Goal: Connect with others

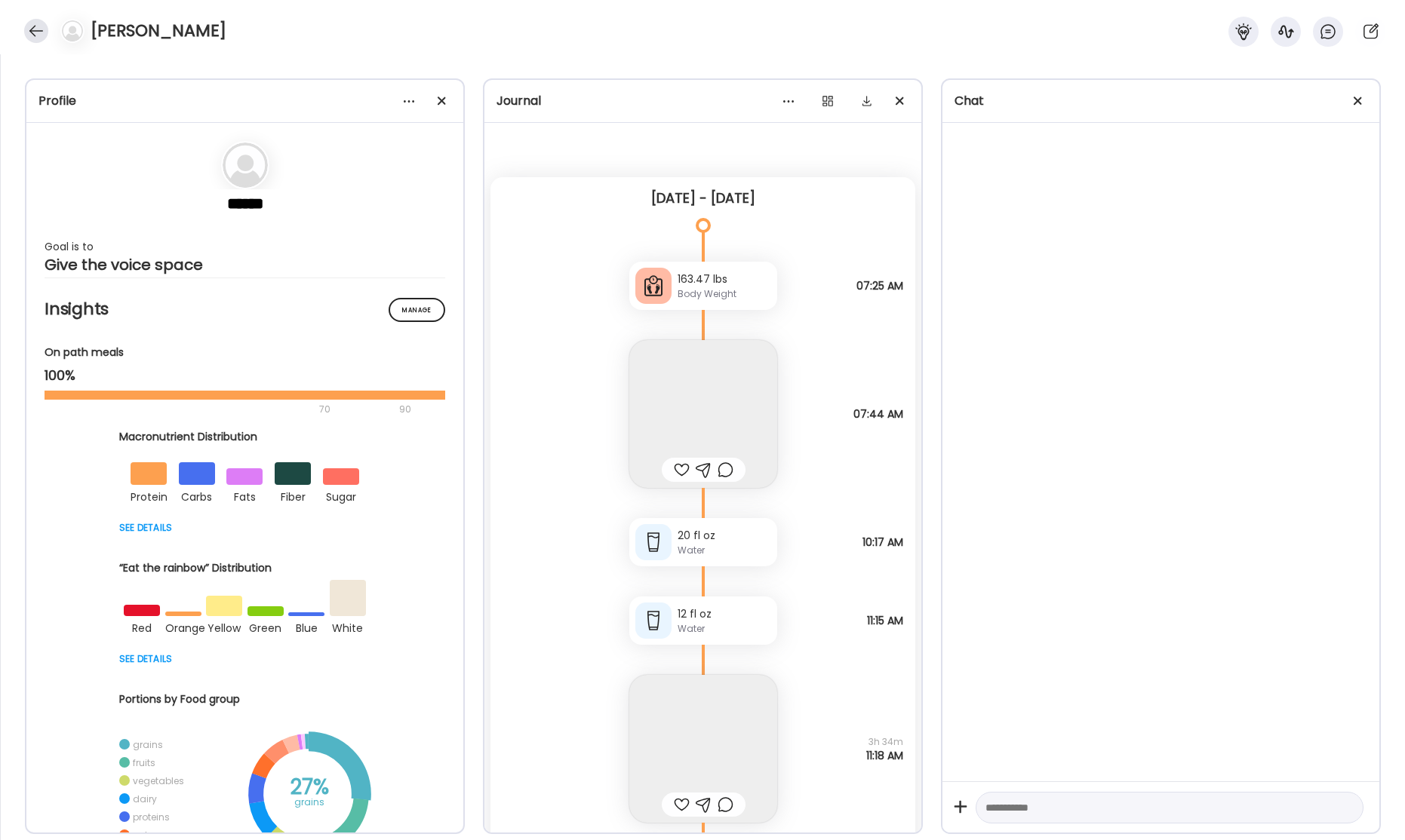
scroll to position [50215, 0]
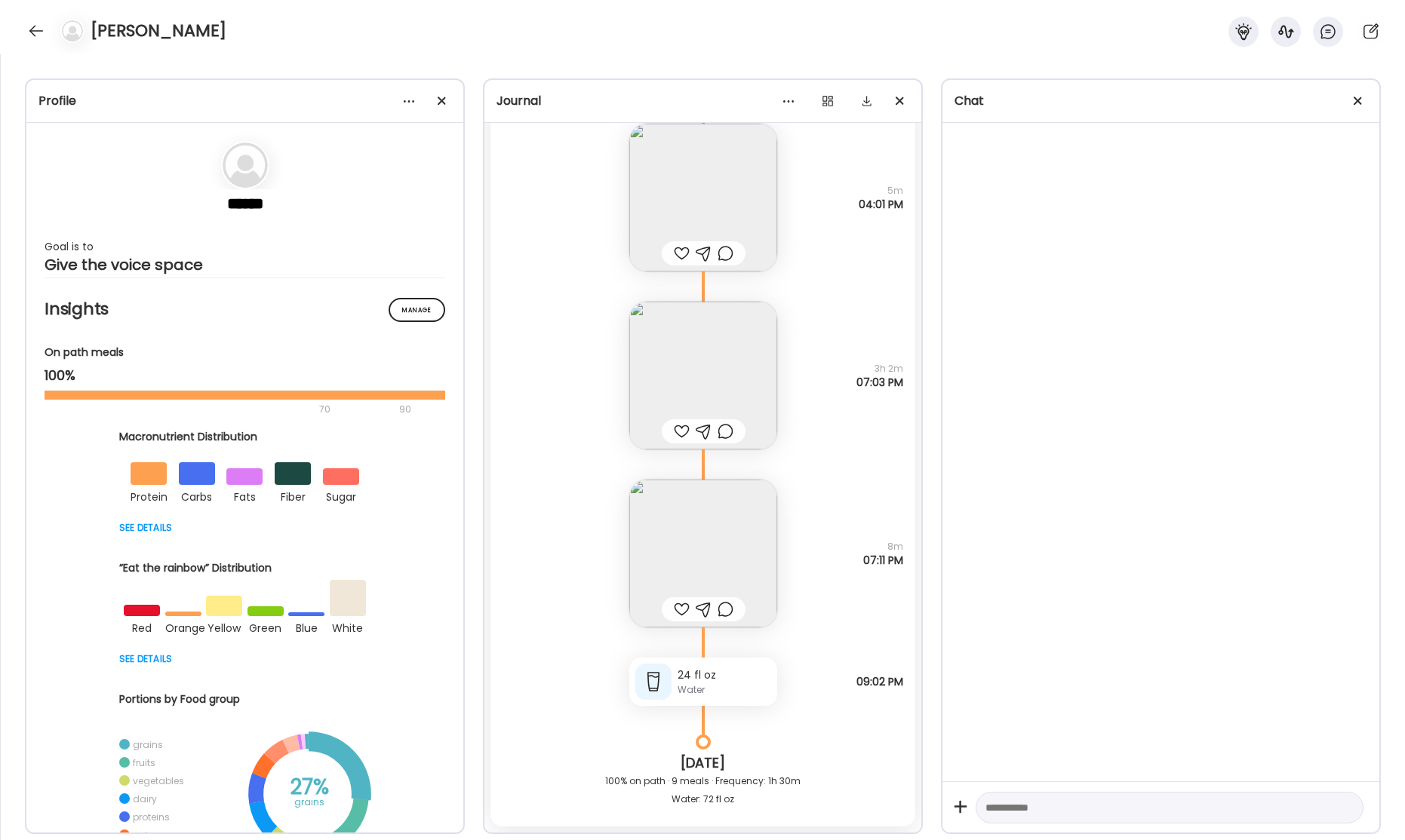
drag, startPoint x: 38, startPoint y: 39, endPoint x: 173, endPoint y: 59, distance: 136.5
click at [39, 39] on div at bounding box center [36, 31] width 24 height 24
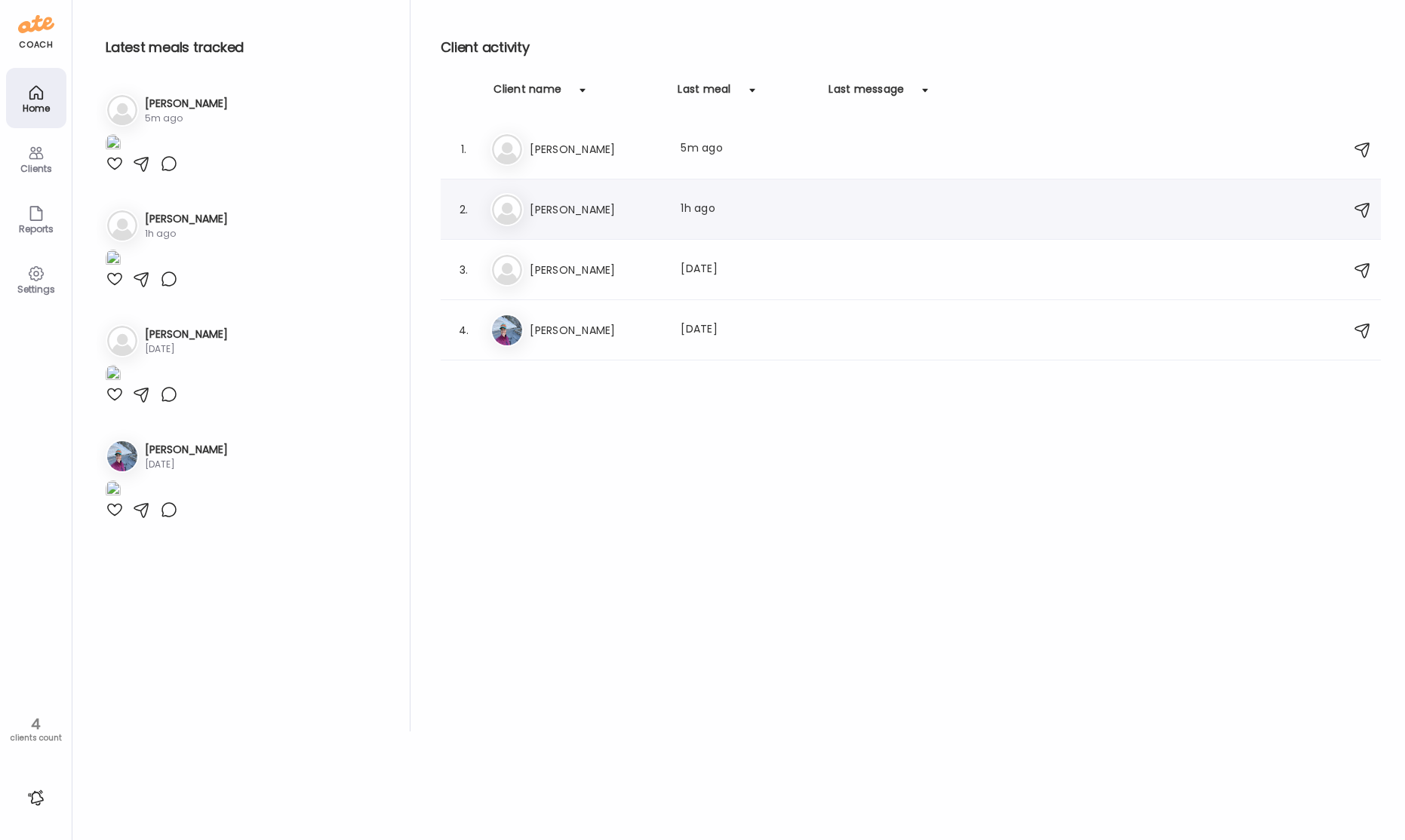
click at [721, 215] on div "Last meal: 1h ago" at bounding box center [747, 209] width 133 height 18
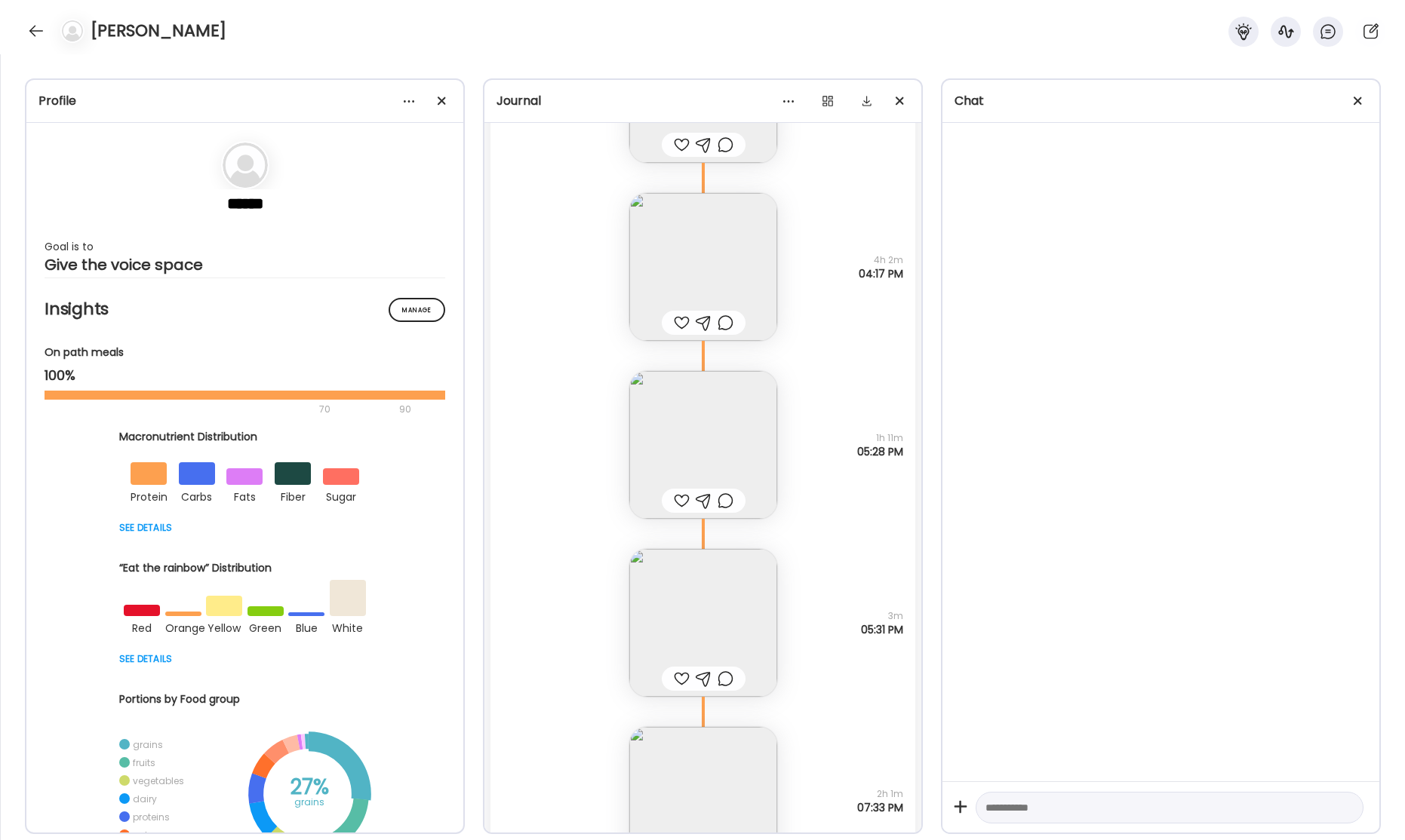
scroll to position [52224, 0]
click at [724, 263] on img at bounding box center [702, 258] width 148 height 148
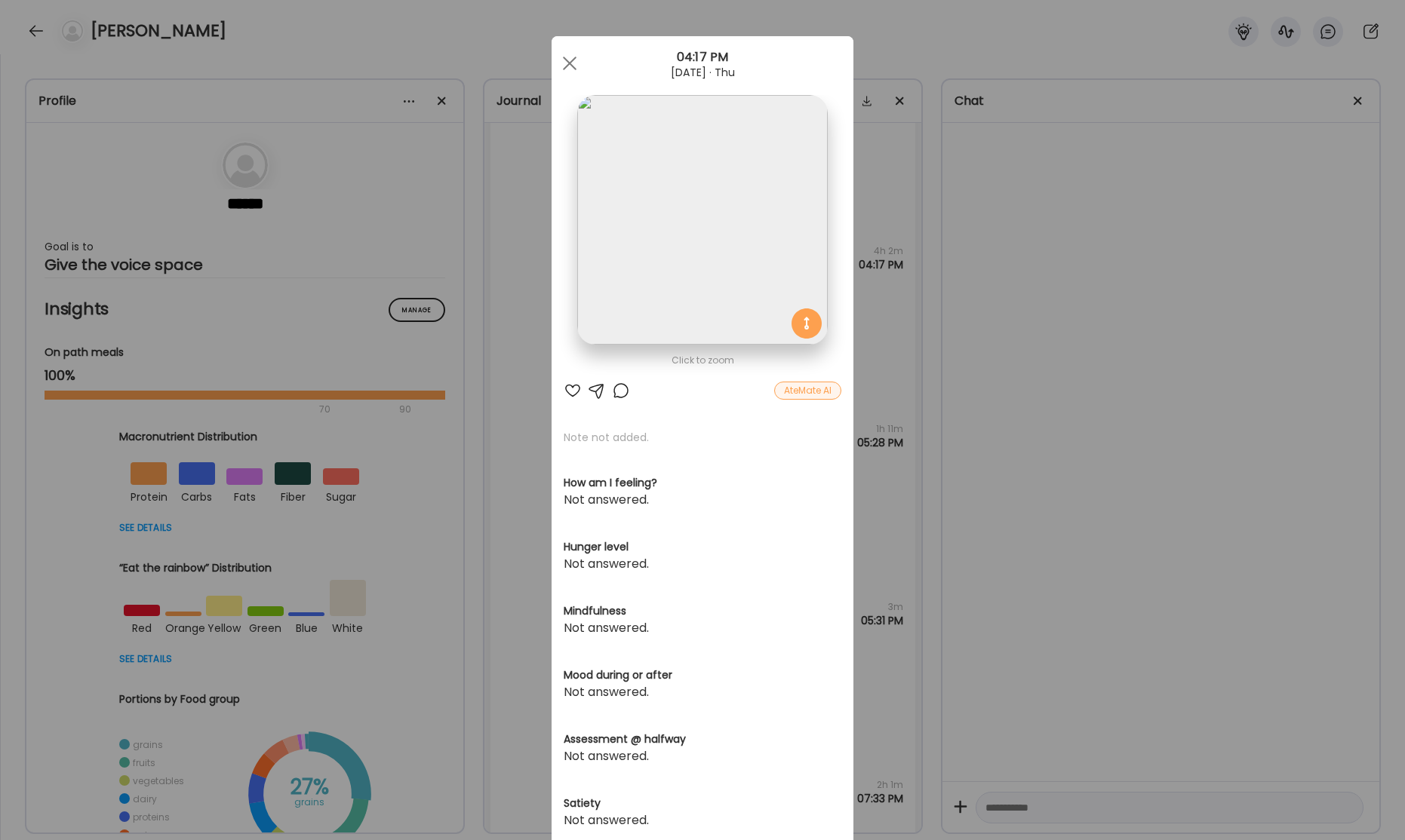
click at [751, 262] on img at bounding box center [702, 220] width 250 height 250
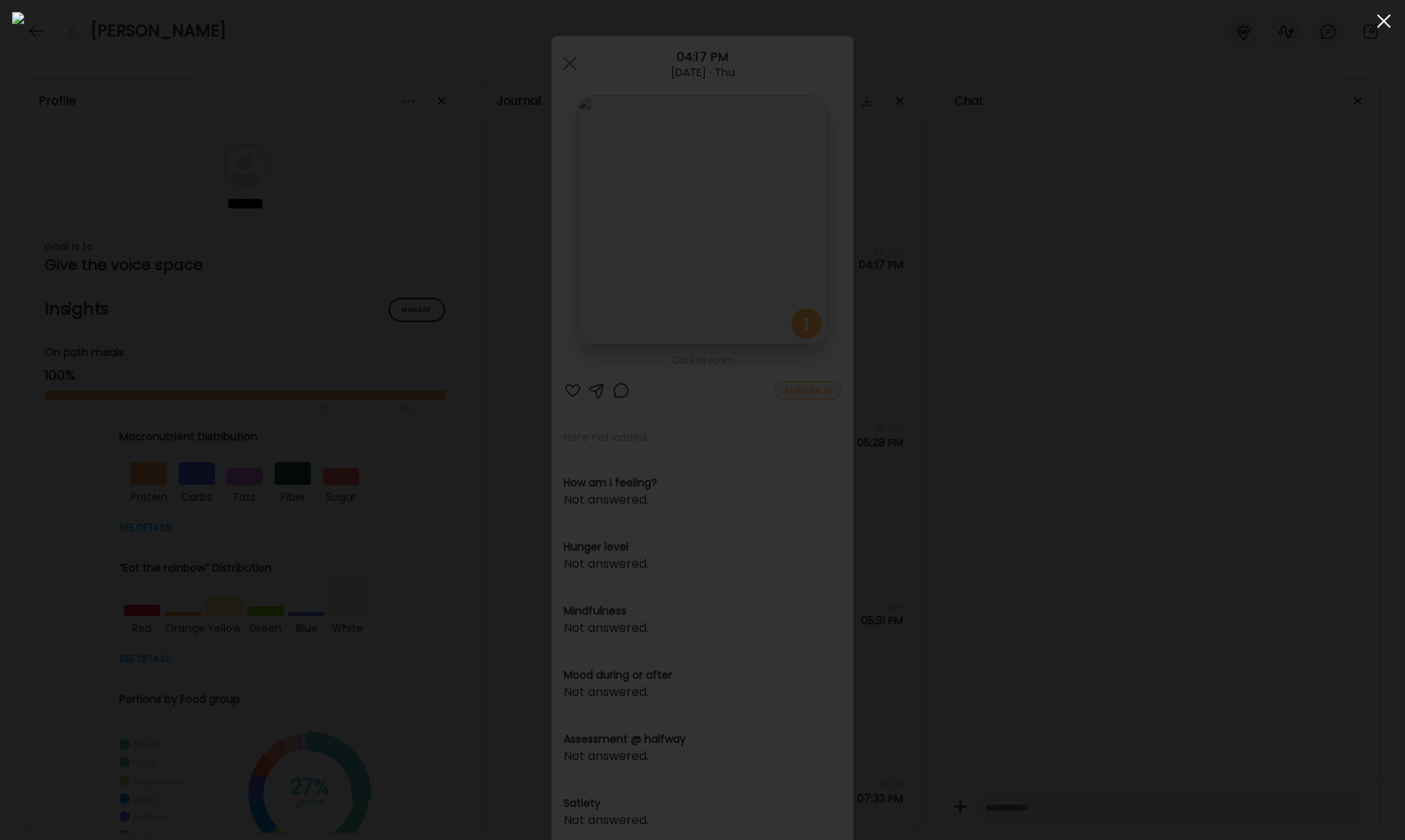
click at [1375, 21] on div at bounding box center [1383, 21] width 30 height 30
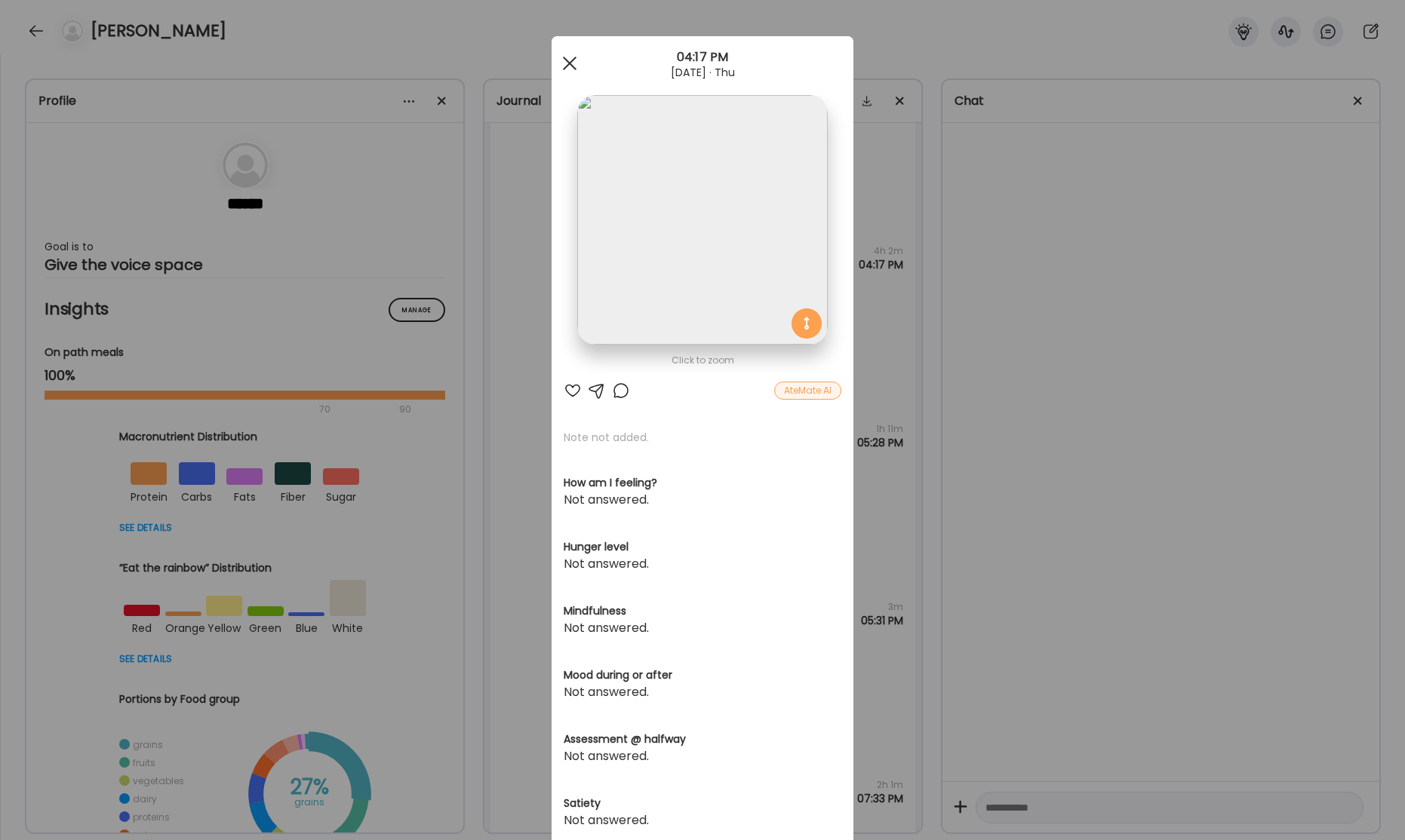
click at [563, 67] on span at bounding box center [570, 63] width 14 height 14
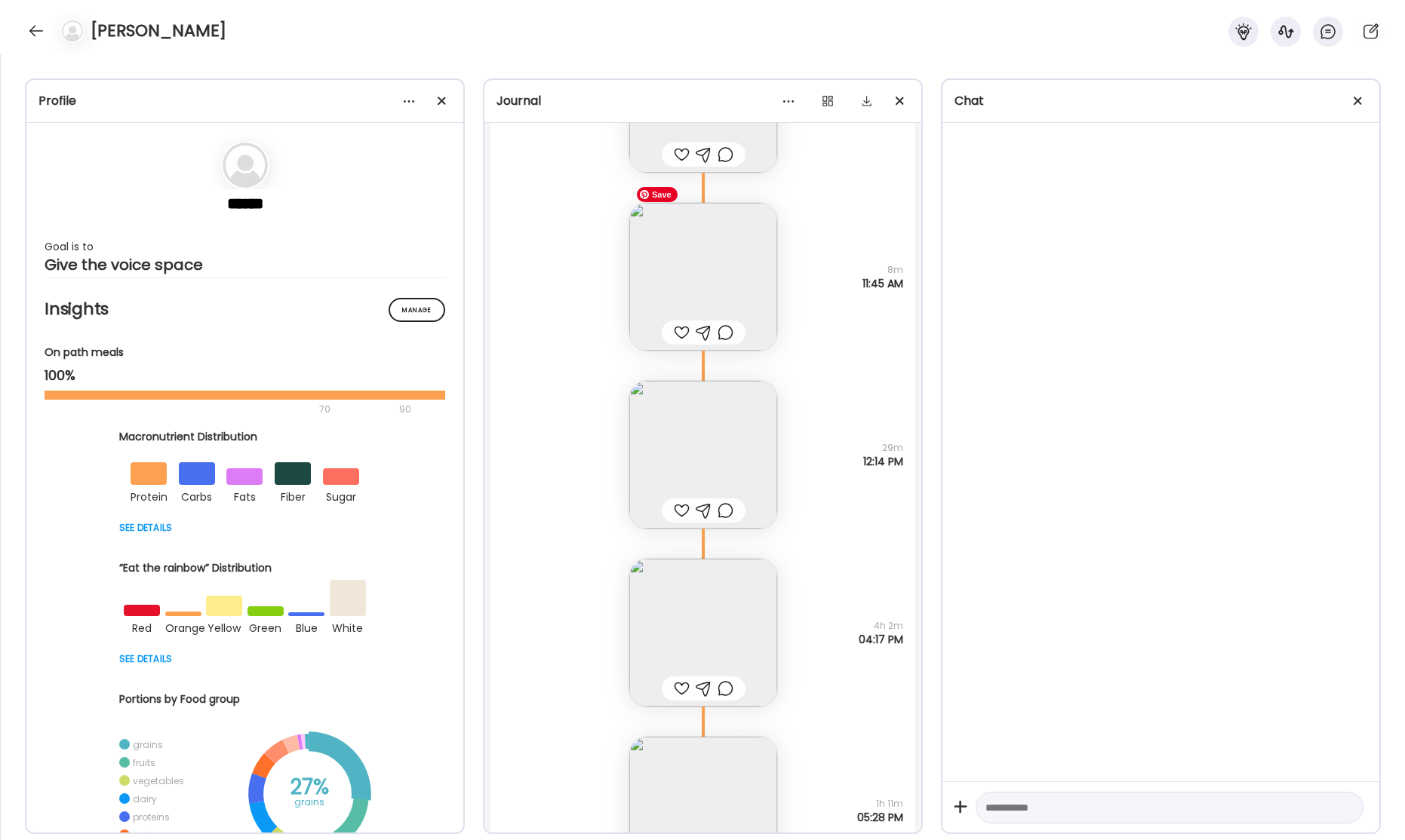
scroll to position [51839, 0]
click at [36, 30] on div at bounding box center [36, 31] width 24 height 24
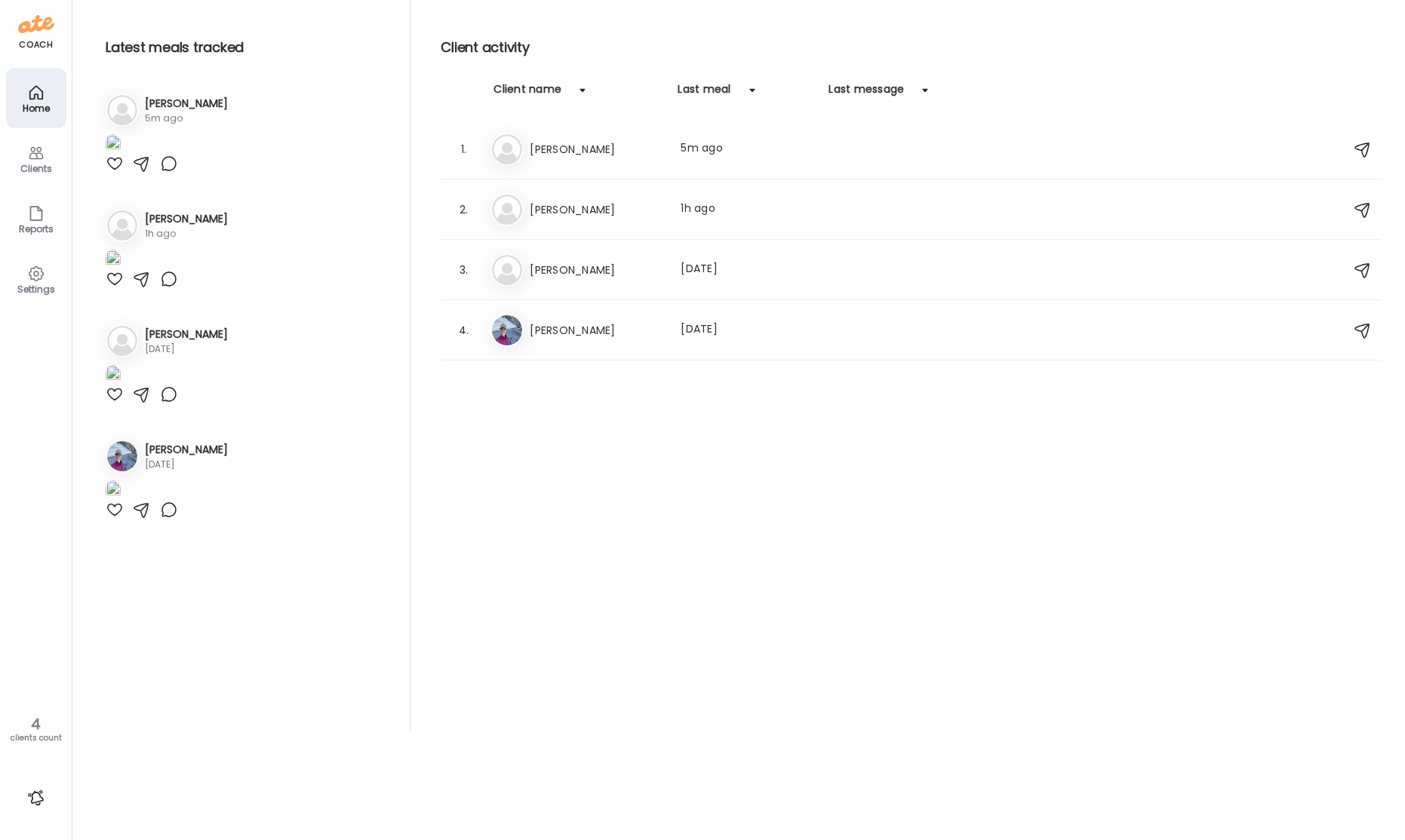
drag, startPoint x: 606, startPoint y: 142, endPoint x: 607, endPoint y: 169, distance: 27.0
click at [581, 143] on h3 "[PERSON_NAME]" at bounding box center [596, 149] width 133 height 18
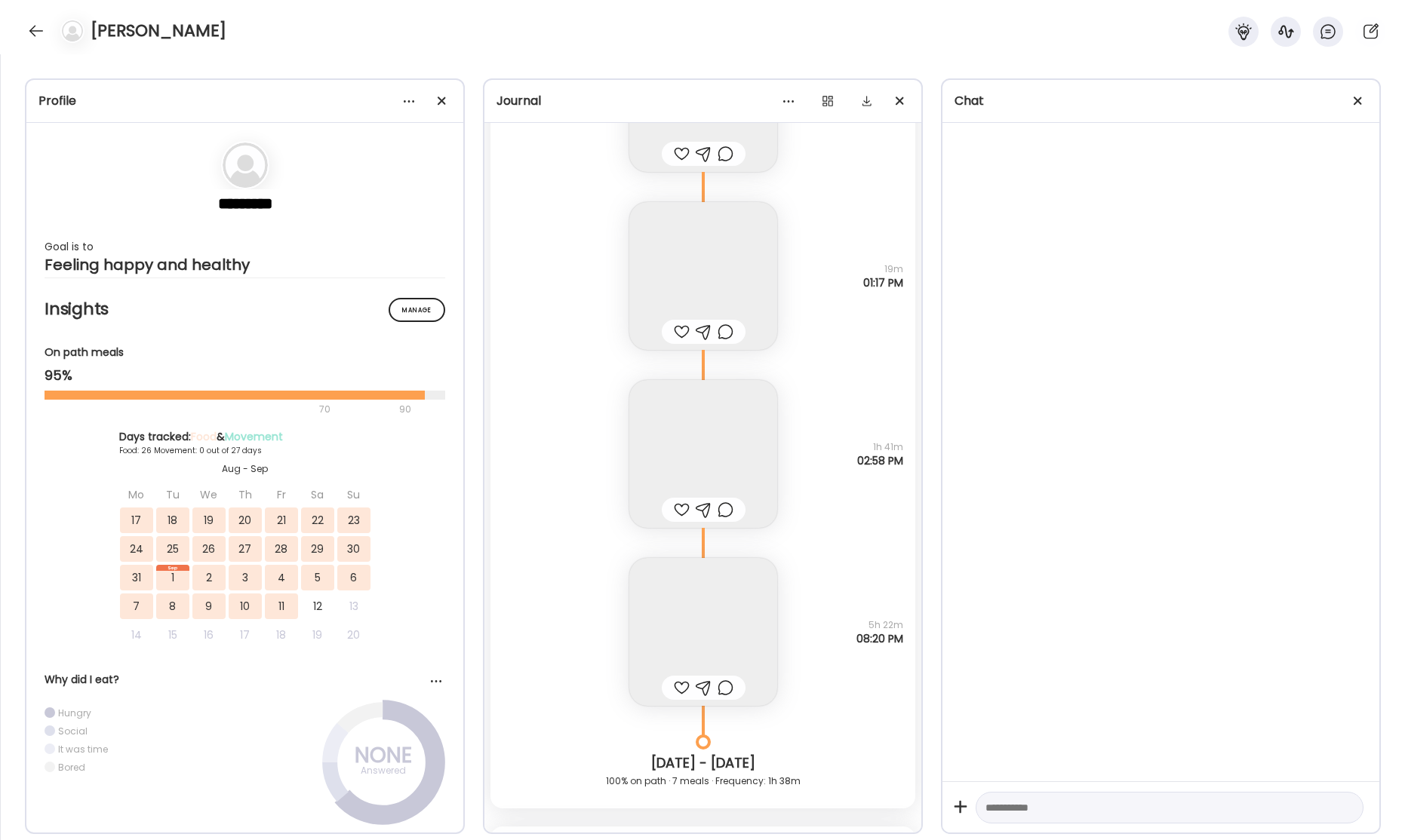
scroll to position [37402, 0]
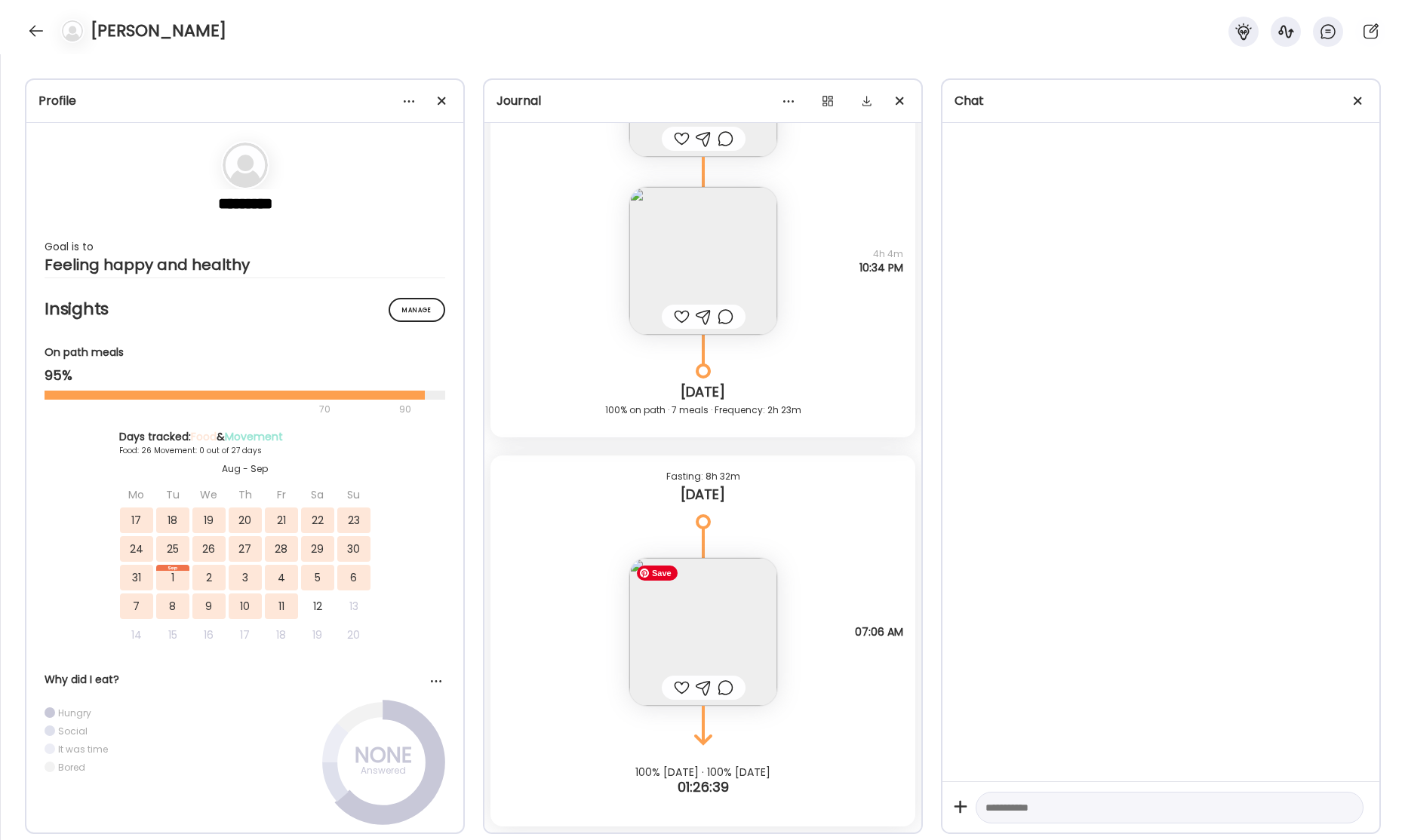
click at [692, 611] on img at bounding box center [702, 632] width 148 height 148
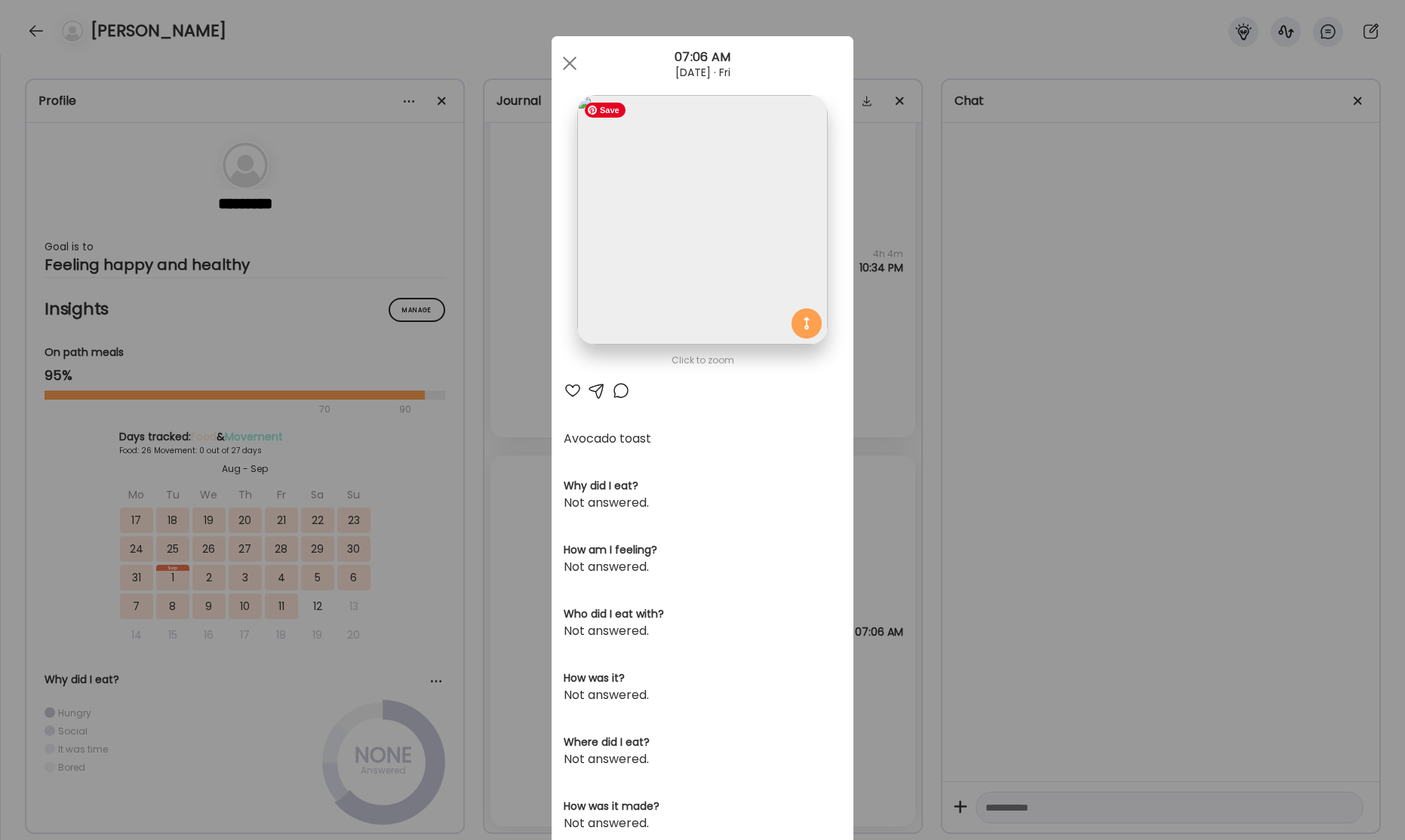
click at [698, 258] on img at bounding box center [702, 220] width 250 height 250
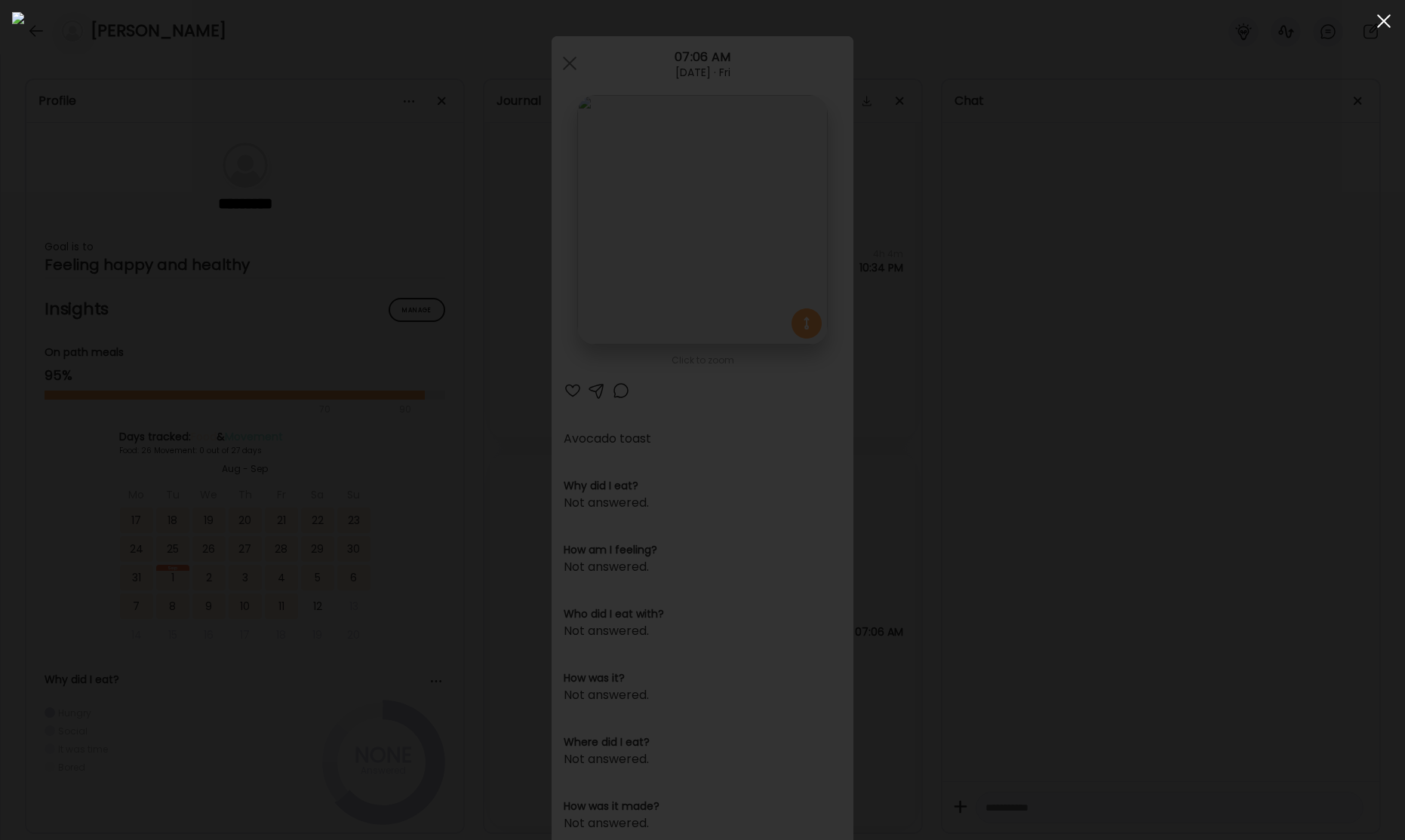
click at [1382, 23] on span at bounding box center [1384, 21] width 14 height 14
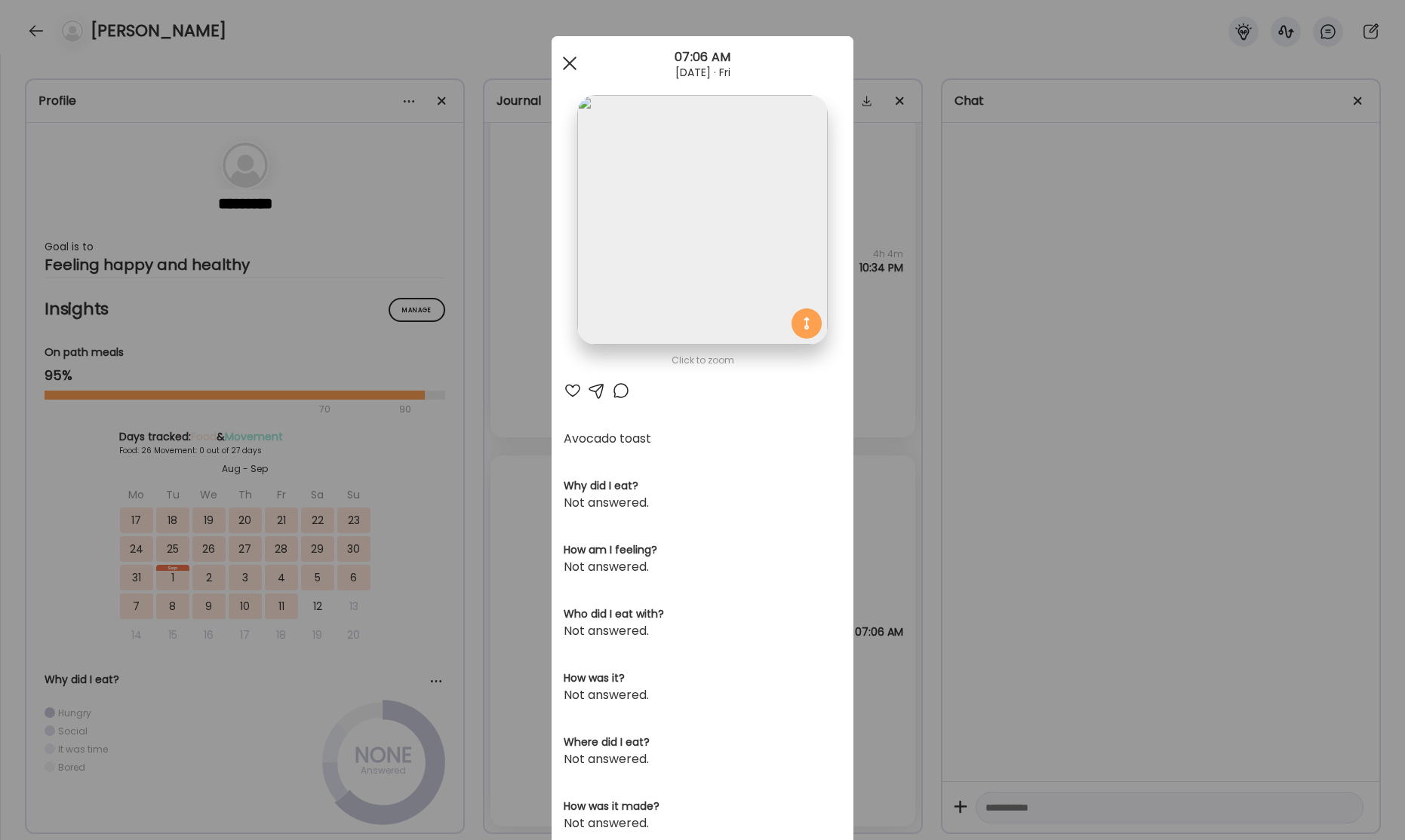
click at [568, 63] on span at bounding box center [570, 63] width 14 height 14
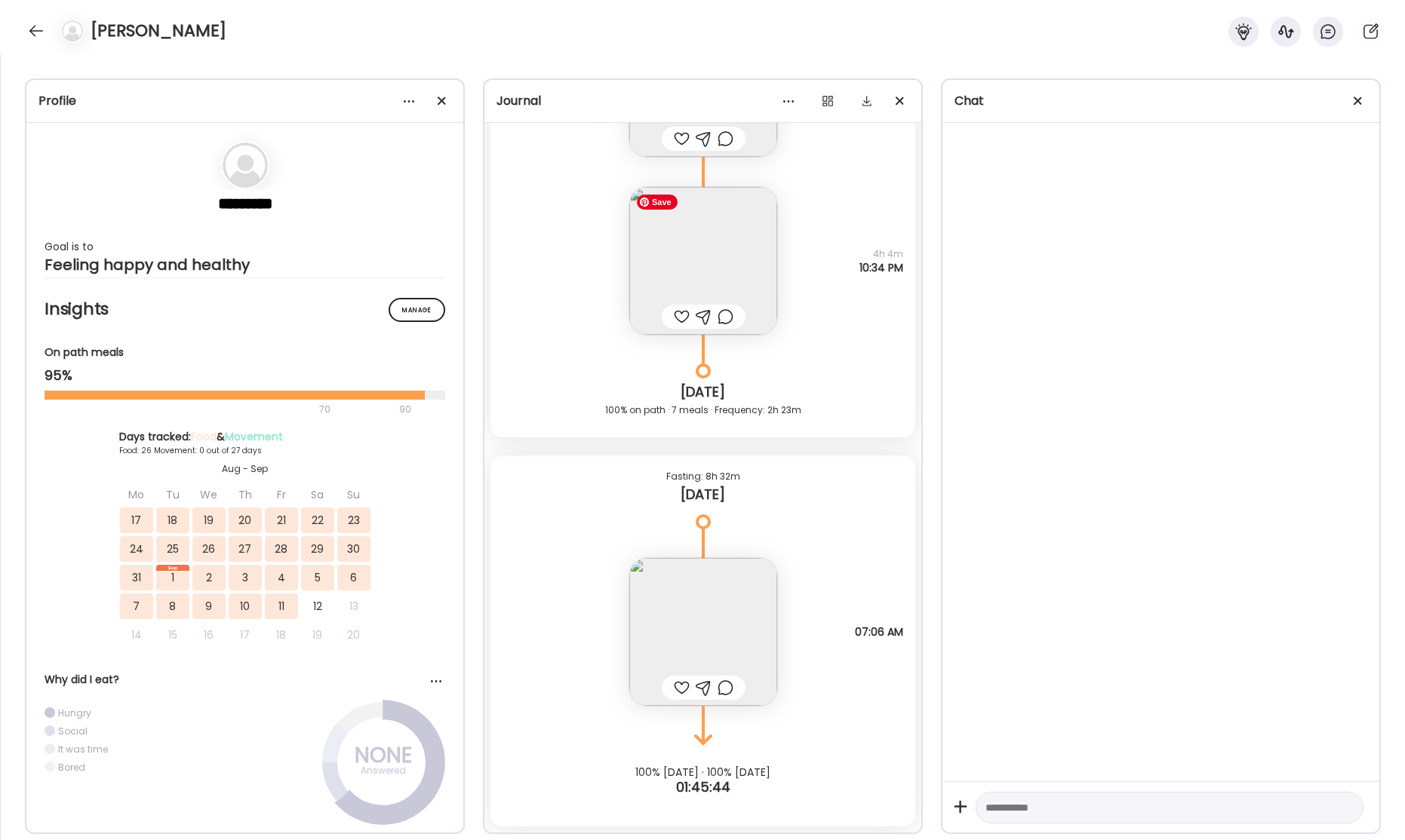
scroll to position [37362, 0]
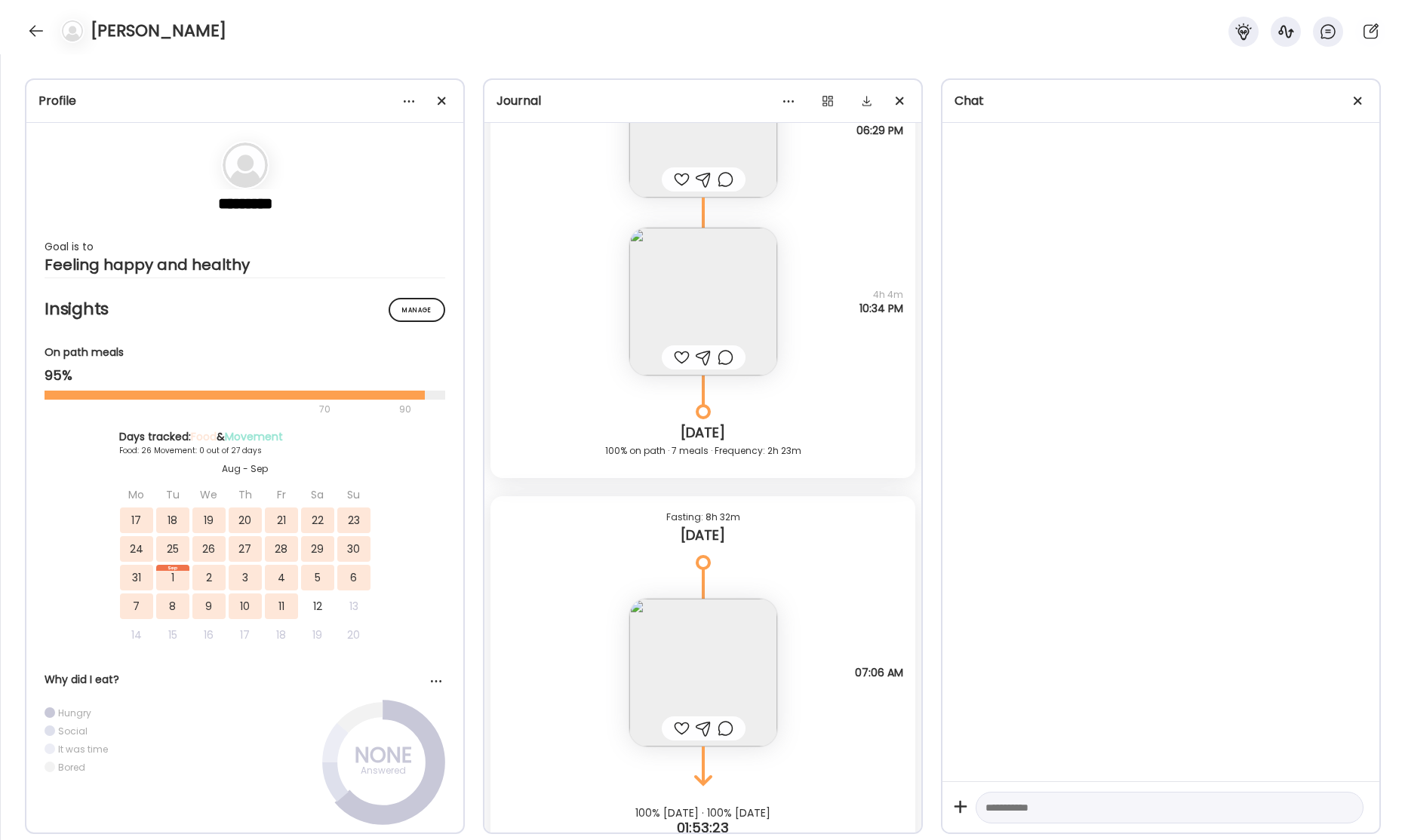
drag, startPoint x: 37, startPoint y: 33, endPoint x: 80, endPoint y: 44, distance: 44.4
click at [38, 33] on div at bounding box center [36, 31] width 24 height 24
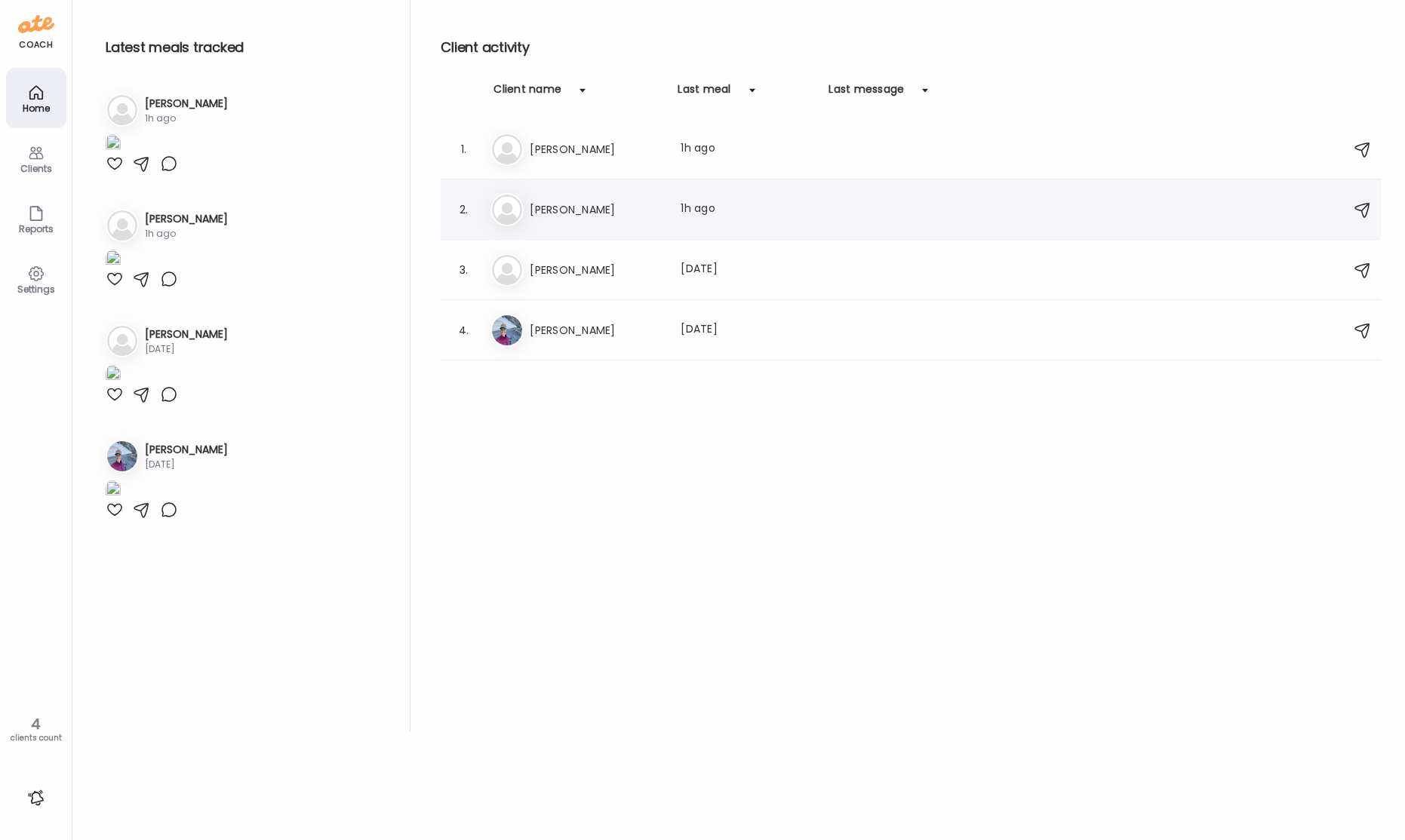
click at [663, 213] on div "Kr [PERSON_NAME] Last meal: 1h ago" at bounding box center [913, 209] width 845 height 33
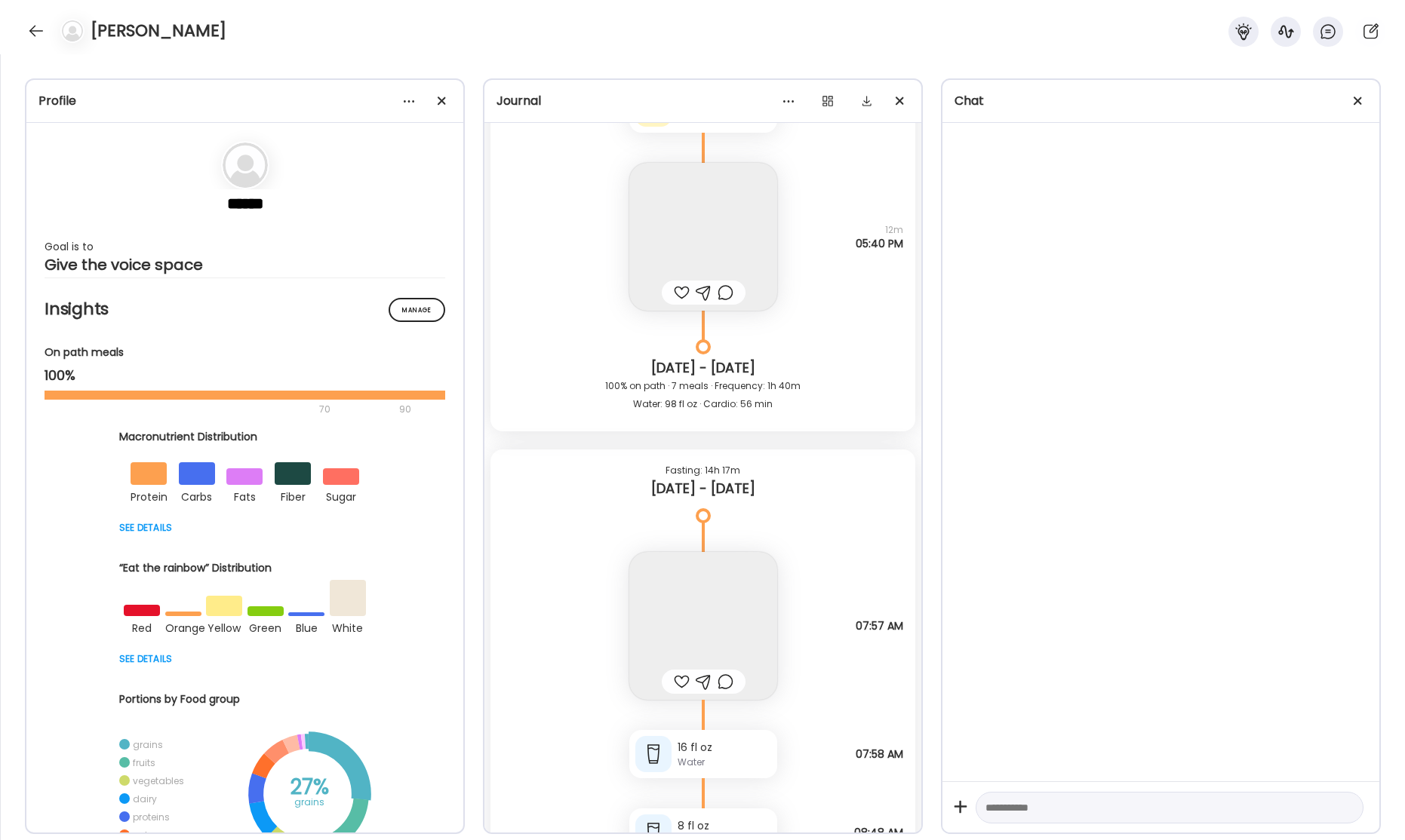
scroll to position [52383, 0]
